Goal: Task Accomplishment & Management: Use online tool/utility

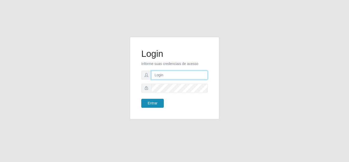
type input "[EMAIL_ADDRESS][DOMAIN_NAME]"
click at [159, 103] on button "Entrar" at bounding box center [152, 103] width 22 height 9
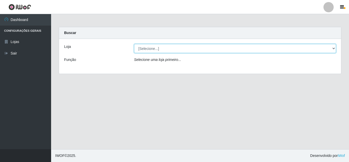
click at [150, 49] on select "[Selecione...] [PERSON_NAME] Clan - [GEOGRAPHIC_DATA]" at bounding box center [235, 48] width 202 height 9
select select "498"
click at [134, 44] on select "[Selecione...] [PERSON_NAME] Clan - [GEOGRAPHIC_DATA]" at bounding box center [235, 48] width 202 height 9
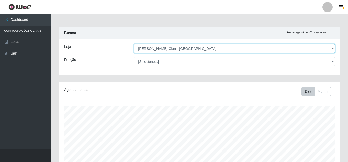
scroll to position [106, 281]
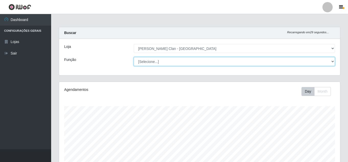
click at [151, 63] on select "[Selecione...] Auxiliar de Depósito Carregador e Descarregador de Caminhão ++" at bounding box center [234, 61] width 201 height 9
select select "106"
click at [134, 57] on select "[Selecione...] Auxiliar de Depósito Carregador e Descarregador de Caminhão ++" at bounding box center [234, 61] width 201 height 9
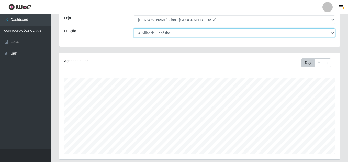
scroll to position [102, 0]
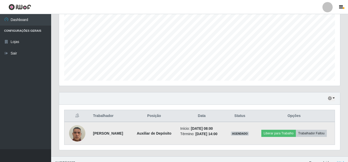
click at [74, 133] on img at bounding box center [77, 133] width 16 height 22
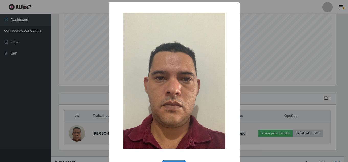
scroll to position [106, 278]
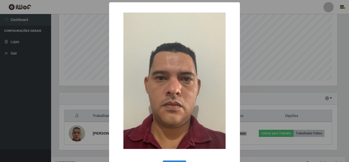
click at [273, 53] on div "× OK Cancel" at bounding box center [174, 81] width 349 height 162
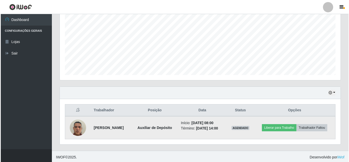
scroll to position [109, 0]
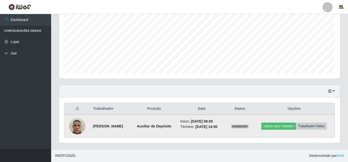
click at [75, 124] on img at bounding box center [77, 126] width 16 height 22
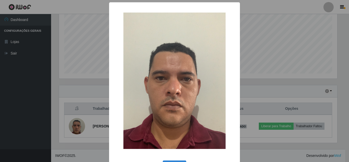
click at [269, 62] on div "× OK Cancel" at bounding box center [174, 81] width 349 height 162
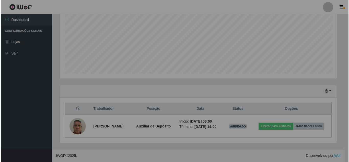
scroll to position [106, 281]
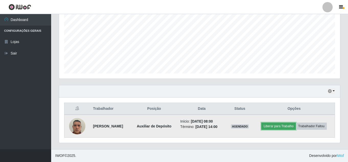
click at [280, 126] on button "Liberar para Trabalho" at bounding box center [278, 125] width 35 height 7
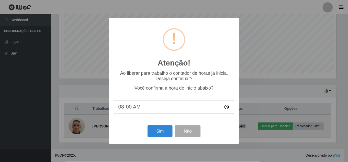
scroll to position [106, 278]
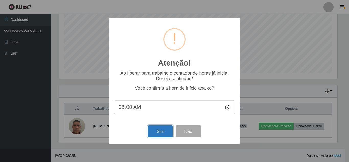
click at [154, 132] on button "Sim" at bounding box center [160, 131] width 25 height 12
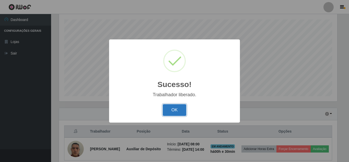
click at [172, 113] on button "OK" at bounding box center [175, 110] width 24 height 12
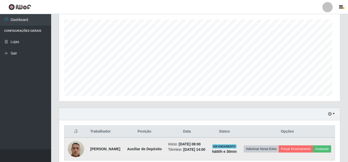
scroll to position [106, 281]
